Goal: Understand process/instructions: Learn how to perform a task or action

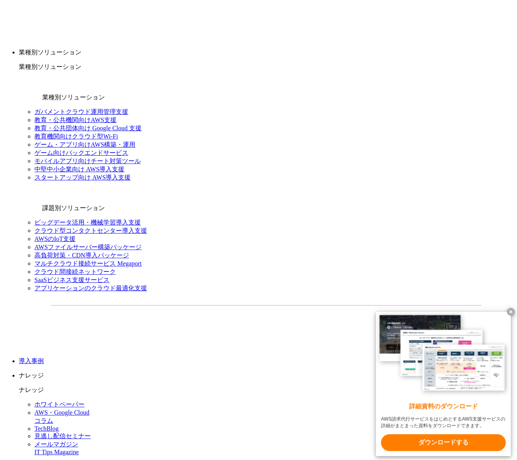
scroll to position [826, 0]
drag, startPoint x: 142, startPoint y: 248, endPoint x: 177, endPoint y: 253, distance: 35.5
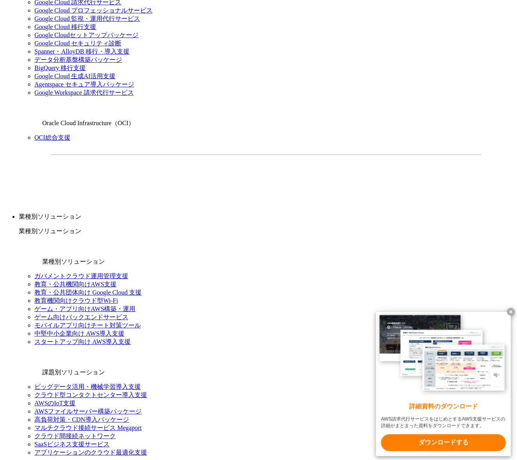
scroll to position [600, 0]
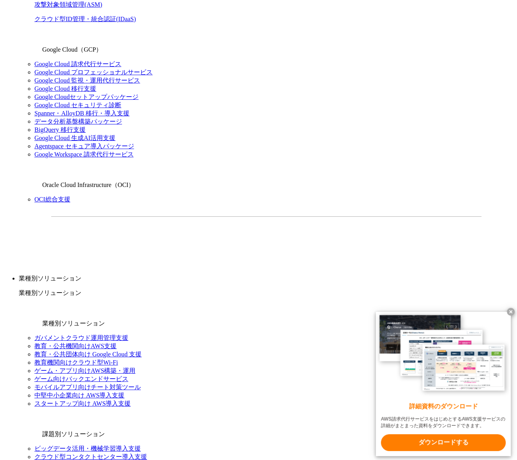
click at [511, 311] on x-t at bounding box center [511, 312] width 8 height 8
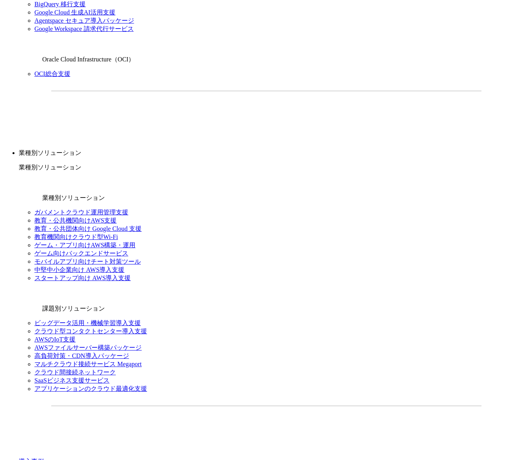
scroll to position [756, 0]
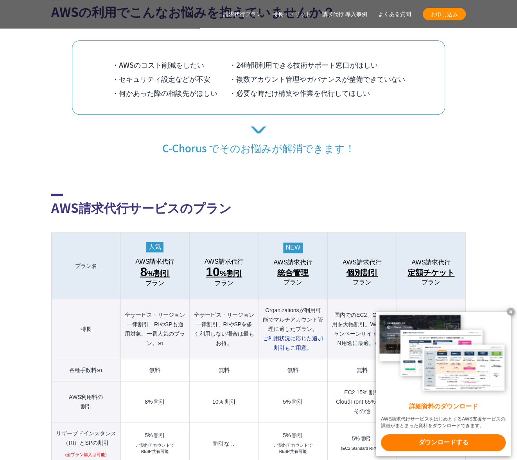
scroll to position [803, 0]
